Goal: Leave review/rating: Share an evaluation or opinion about a product, service, or content

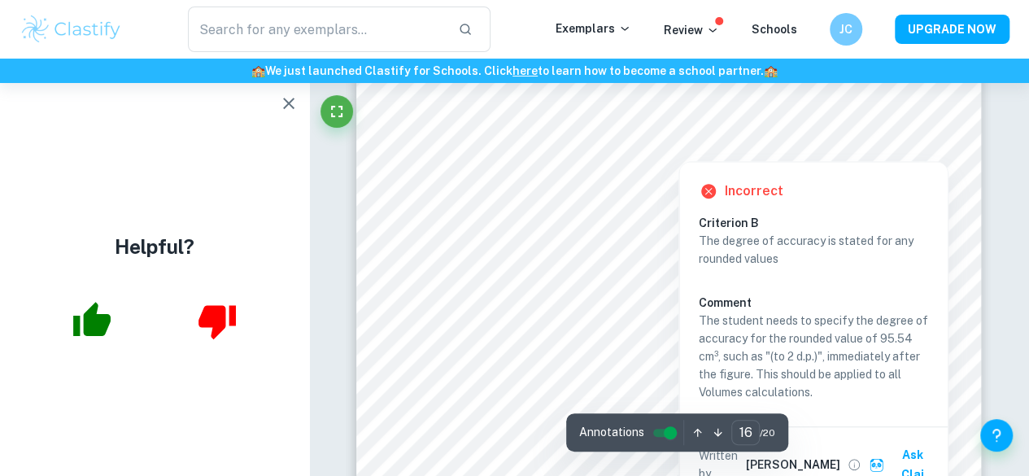
scroll to position [12891, 0]
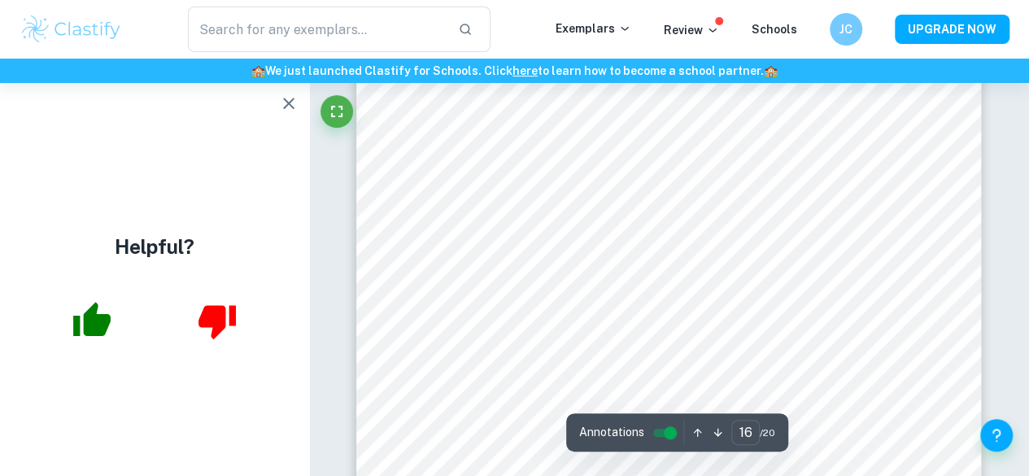
click at [281, 110] on icon "button" at bounding box center [289, 104] width 20 height 20
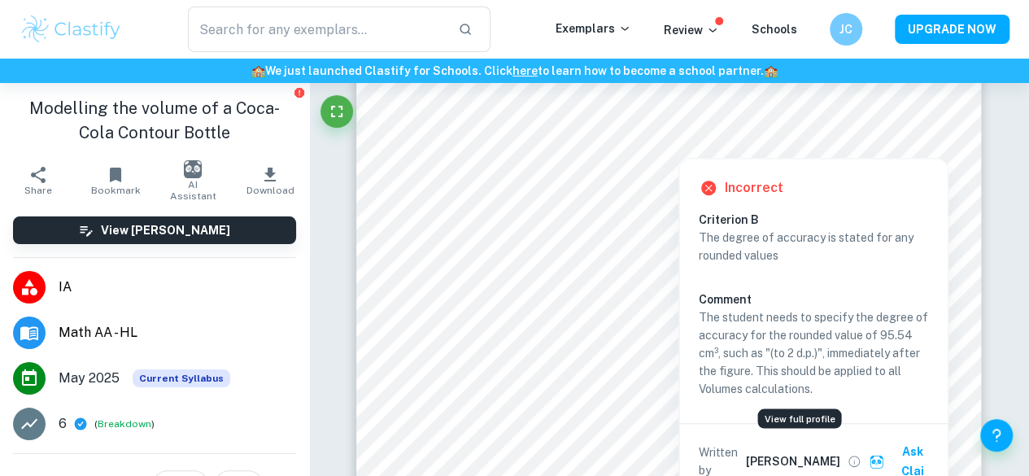
click at [847, 454] on icon "View full profile" at bounding box center [854, 461] width 15 height 15
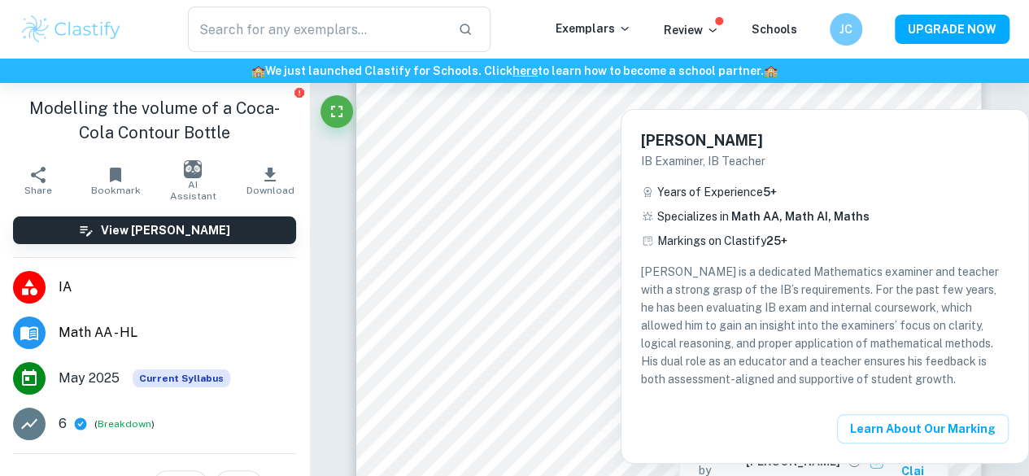
click at [452, 342] on div at bounding box center [514, 238] width 1029 height 476
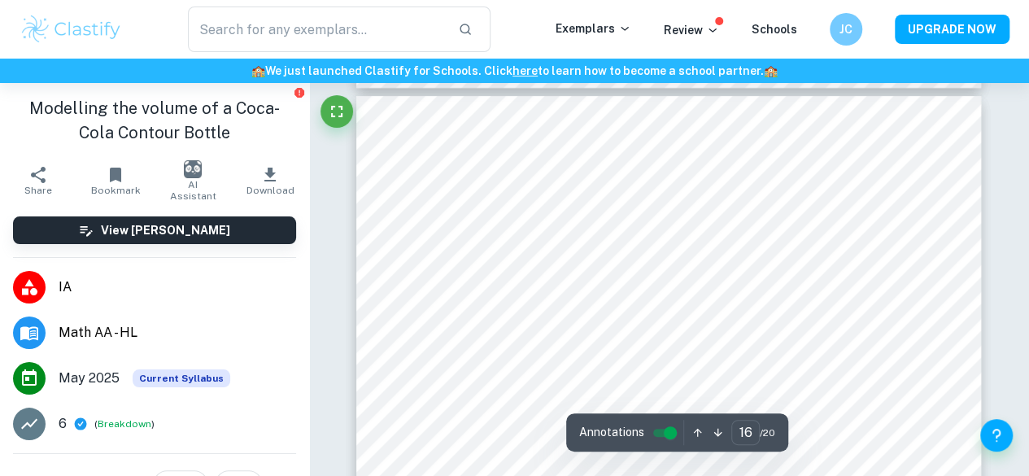
type input "15"
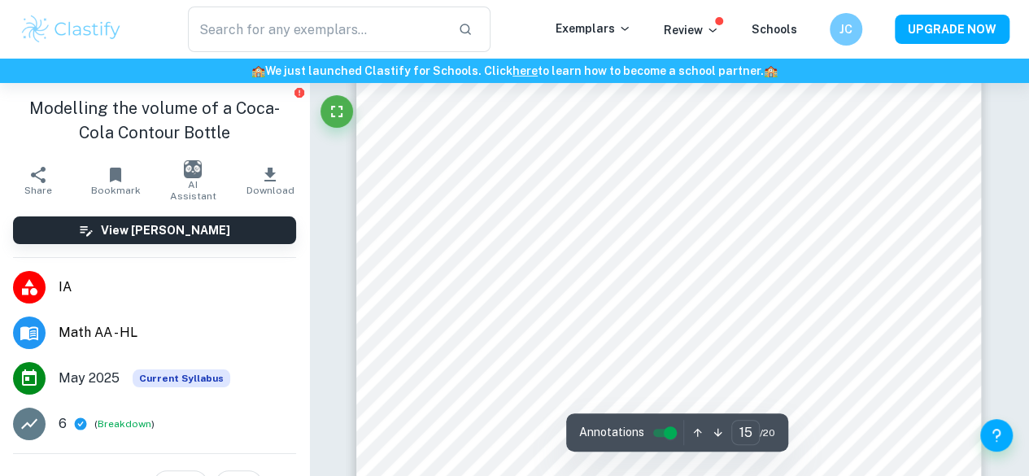
scroll to position [12087, 0]
